Goal: Task Accomplishment & Management: Use online tool/utility

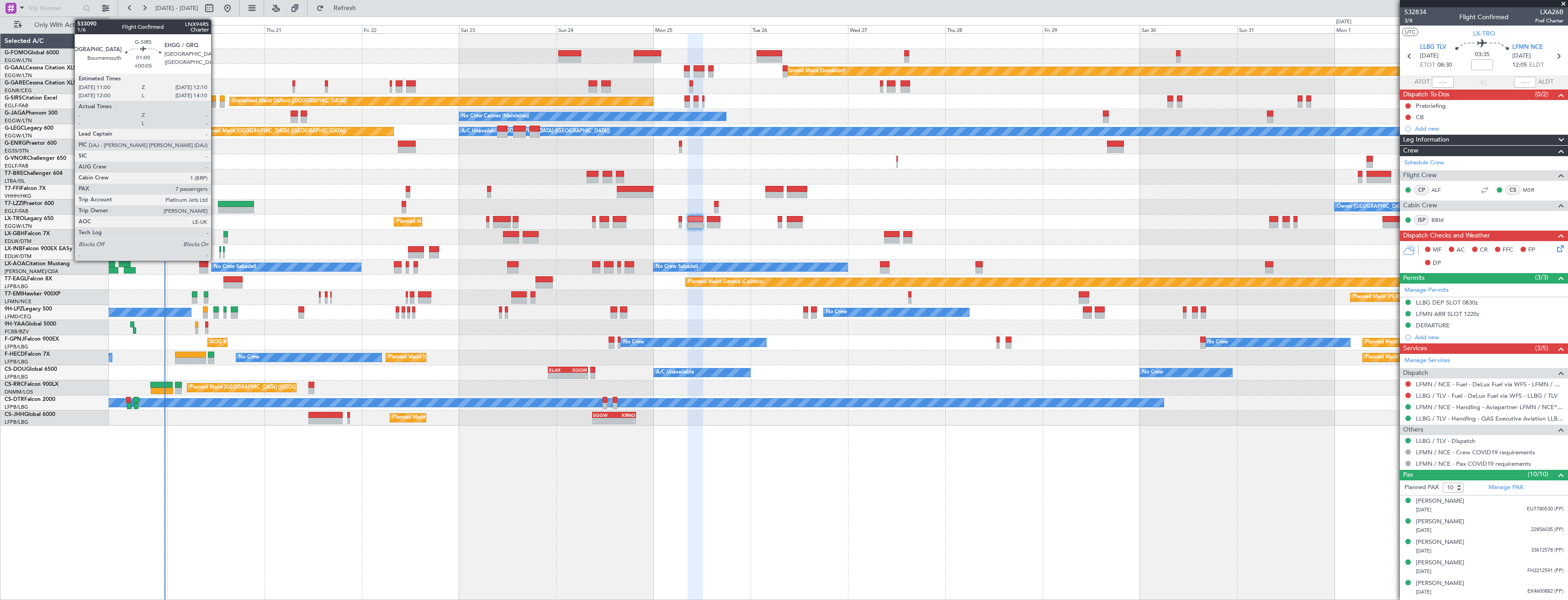
click at [215, 103] on div at bounding box center [213, 104] width 5 height 7
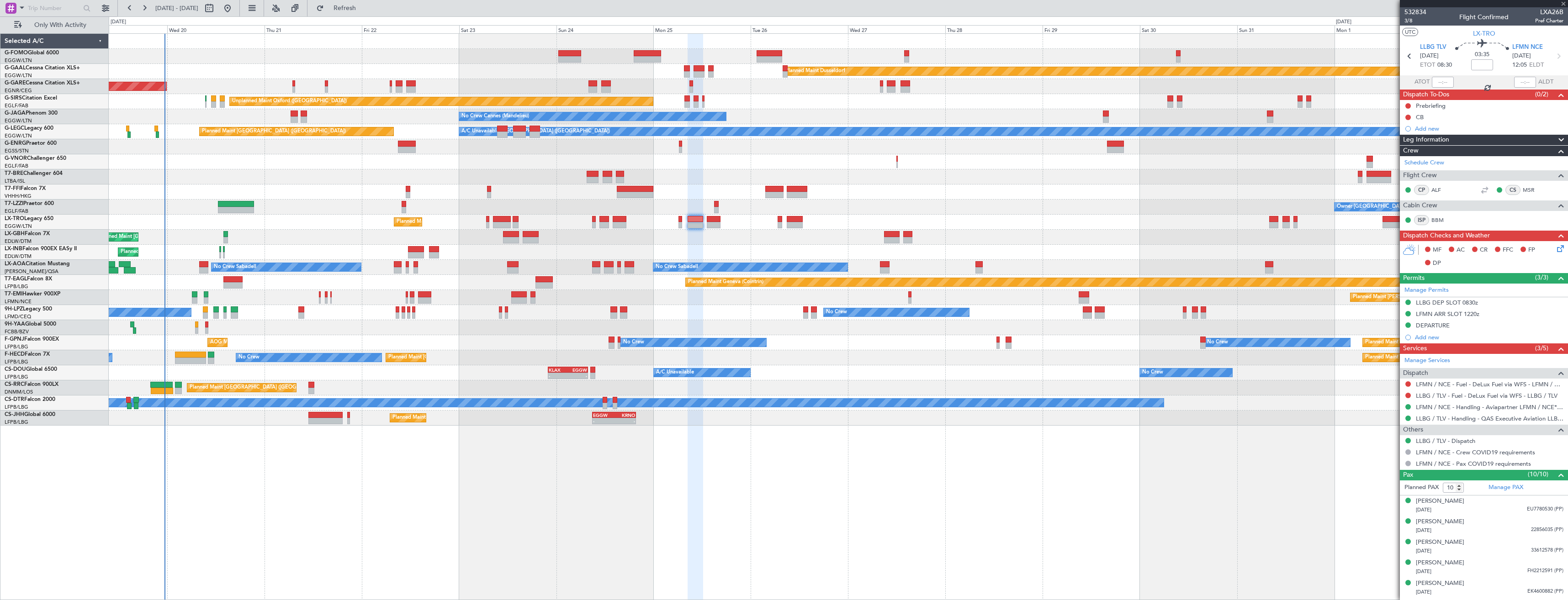
type input "+00:05"
type input "7"
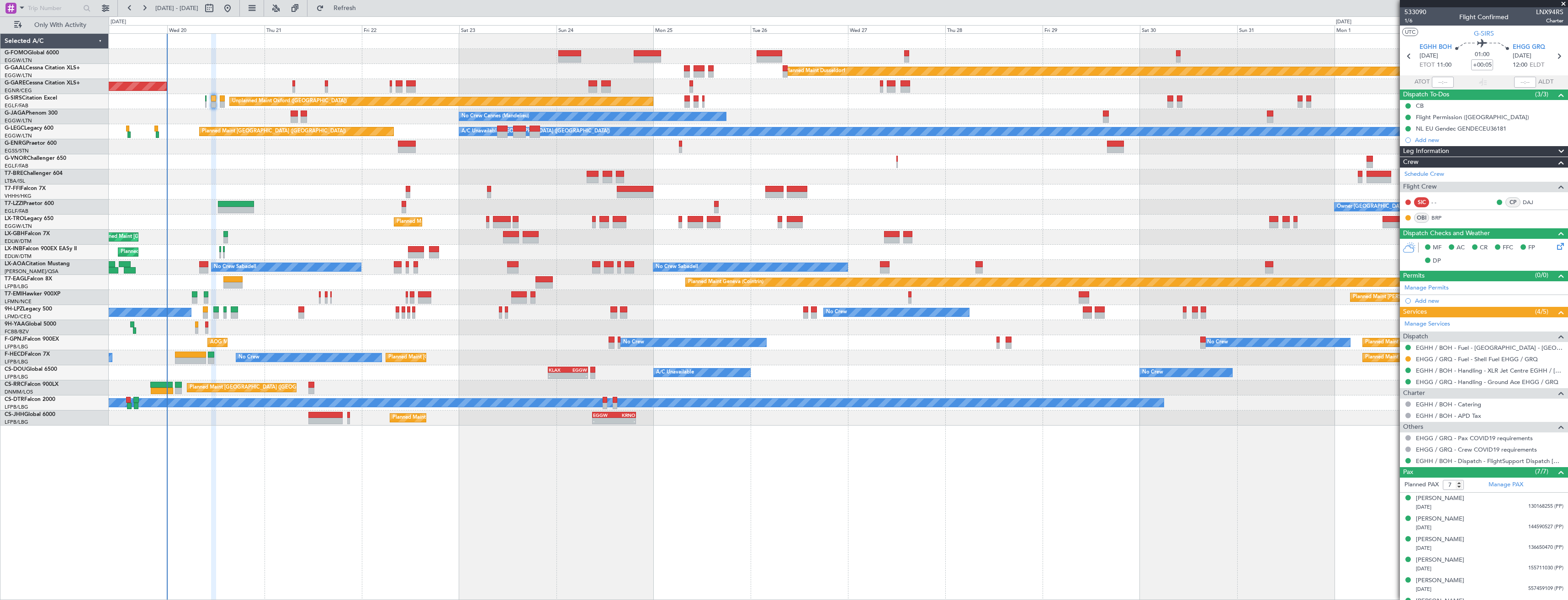
click at [324, 90] on div "Unplanned Maint [PERSON_NAME]" at bounding box center [838, 86] width 1459 height 15
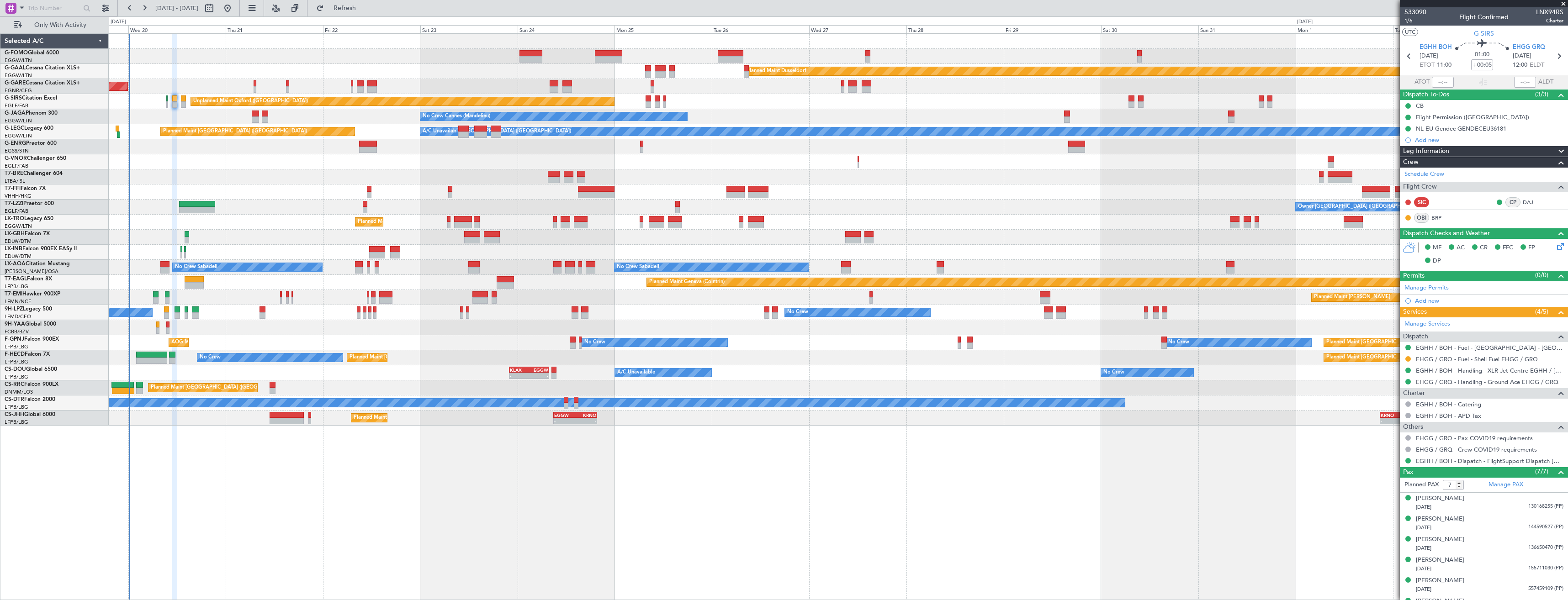
click at [157, 373] on div "Planned Maint [GEOGRAPHIC_DATA] ([GEOGRAPHIC_DATA]) A/C Unavailable No Crew - -…" at bounding box center [838, 372] width 1459 height 15
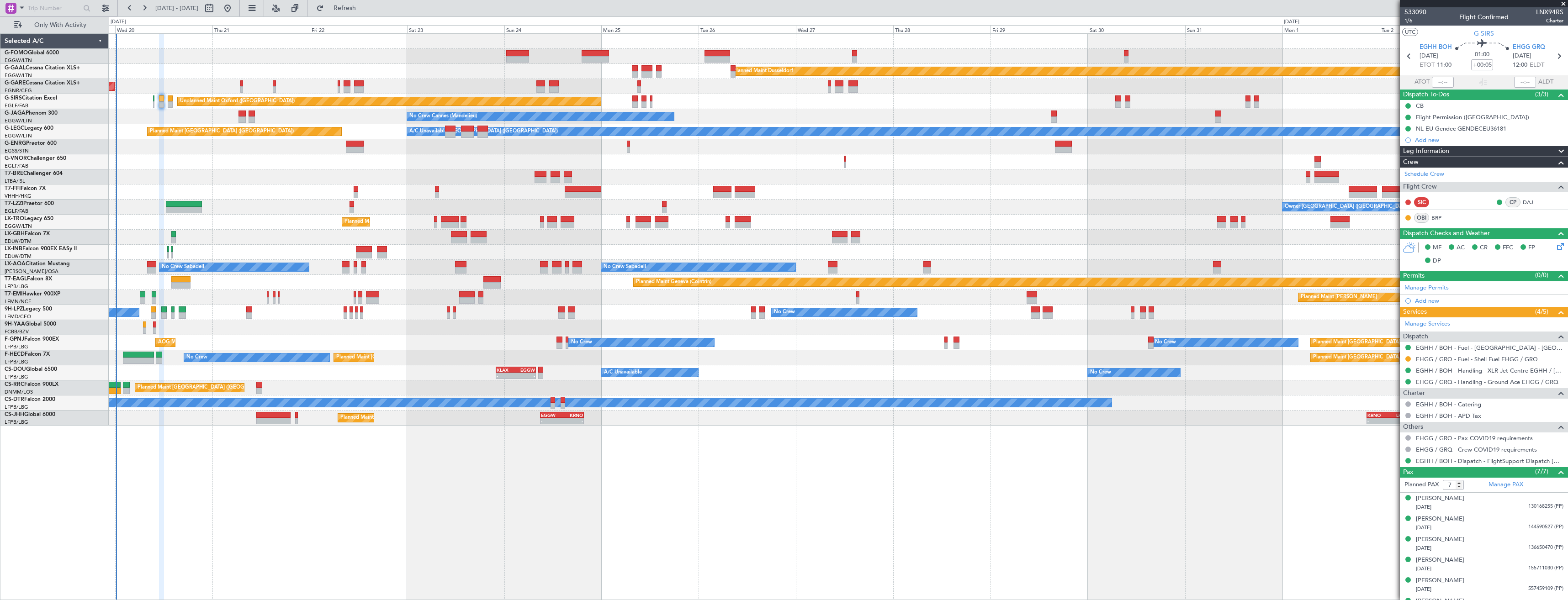
click at [143, 368] on div "Planned Maint [GEOGRAPHIC_DATA] ([GEOGRAPHIC_DATA]) A/C Unavailable No Crew - -…" at bounding box center [838, 372] width 1459 height 15
click at [534, 421] on div "Planned Maint [GEOGRAPHIC_DATA] ([GEOGRAPHIC_DATA]) - - EGGW 09:00 Z KRNO 19:40…" at bounding box center [838, 418] width 1459 height 15
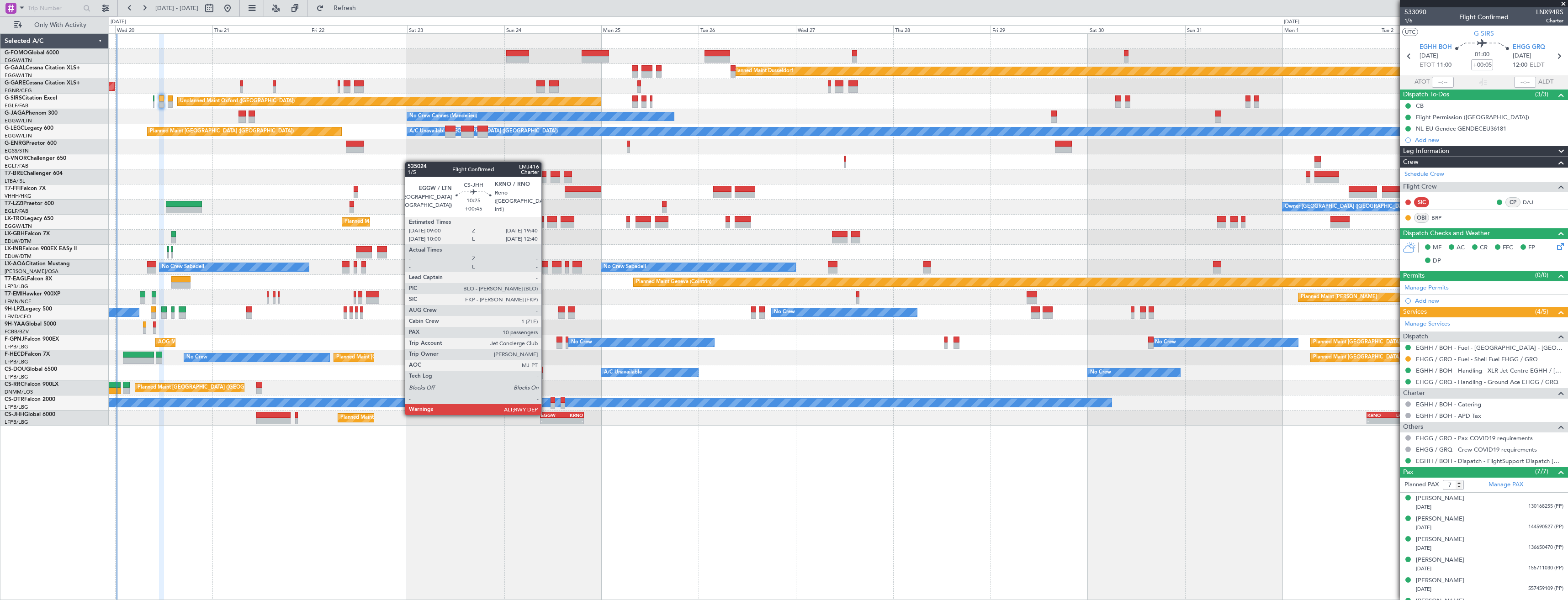
click at [545, 415] on div "EGGW" at bounding box center [551, 415] width 21 height 5
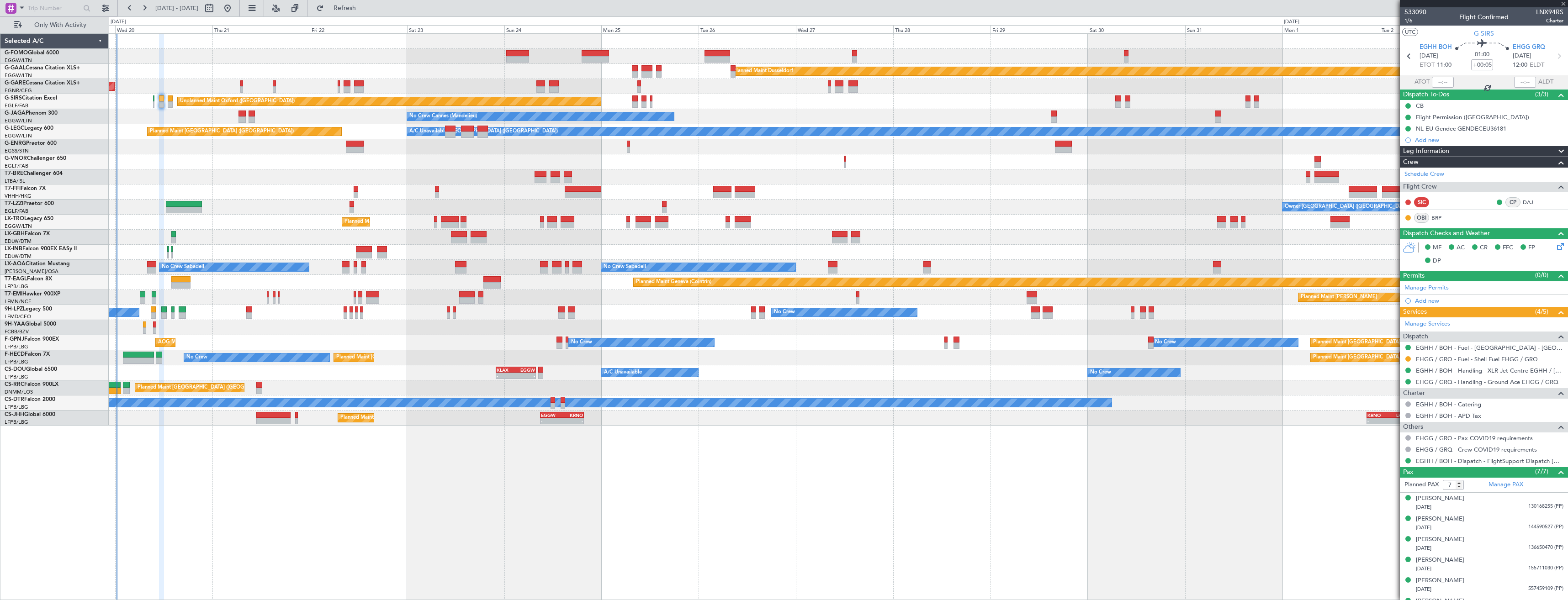
type input "+00:45"
type input "10"
